Goal: Transaction & Acquisition: Purchase product/service

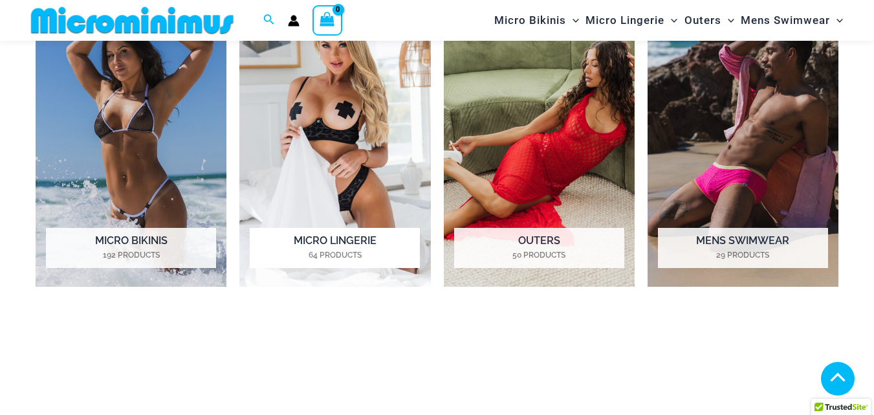
scroll to position [896, 0]
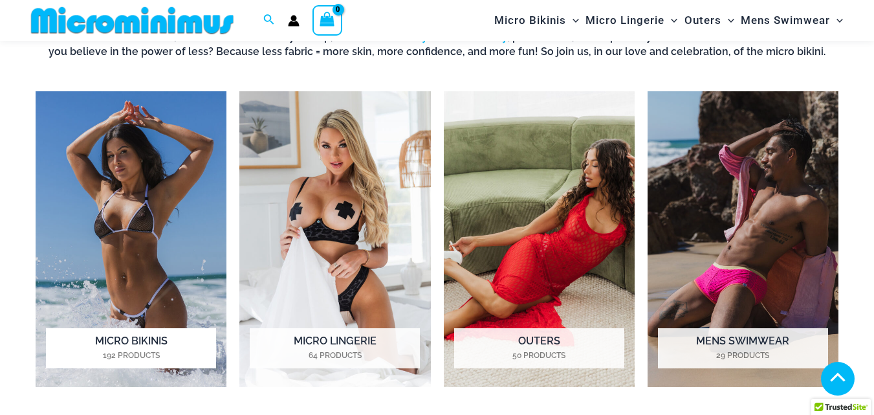
click at [132, 164] on img "Visit product category Micro Bikinis" at bounding box center [131, 239] width 191 height 296
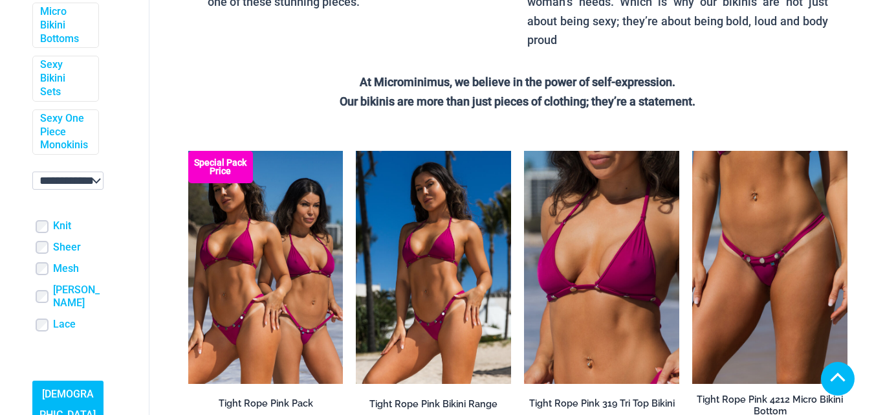
scroll to position [213, 0]
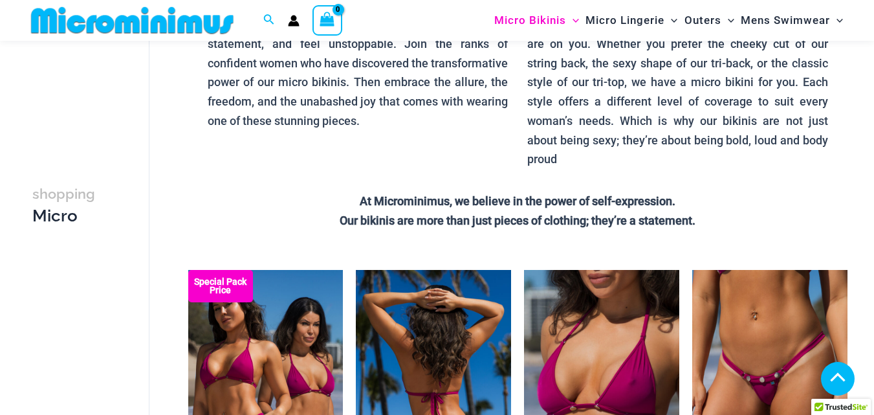
click at [448, 270] on img at bounding box center [433, 386] width 155 height 233
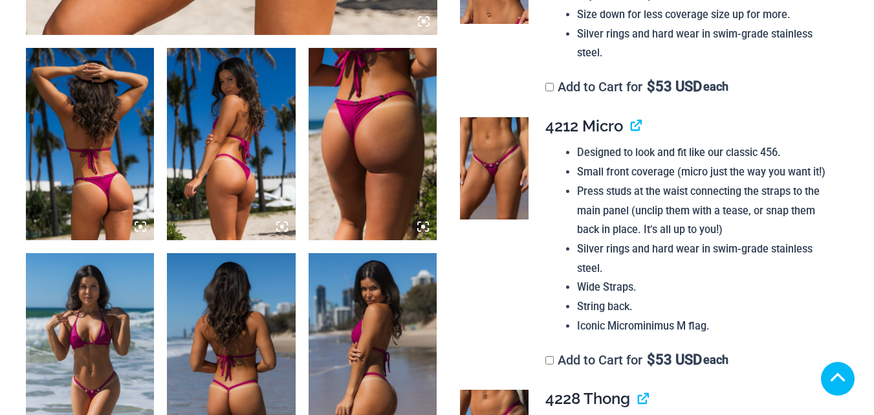
scroll to position [388, 0]
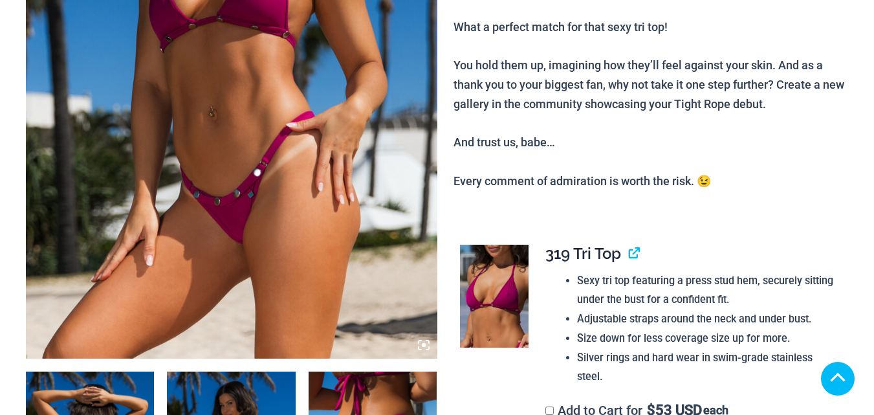
click at [423, 342] on icon at bounding box center [424, 345] width 12 height 12
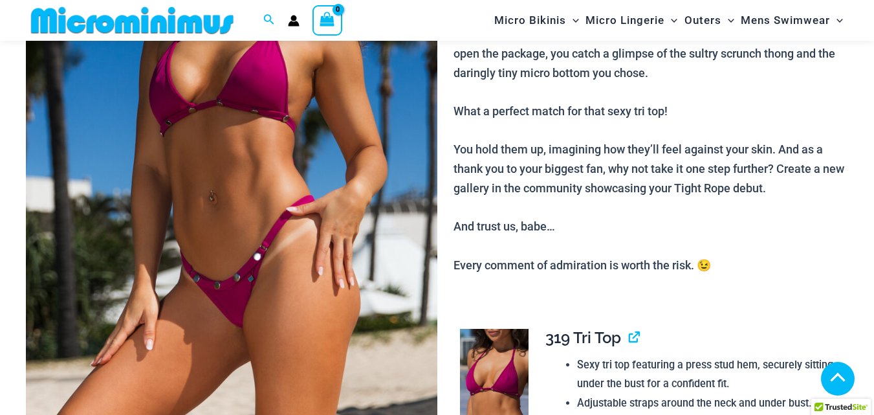
scroll to position [194, 0]
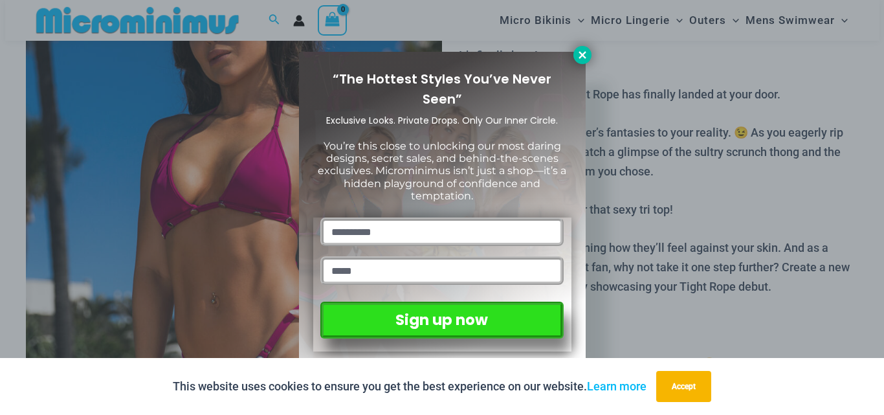
click at [583, 58] on icon at bounding box center [583, 55] width 12 height 12
